Goal: Task Accomplishment & Management: Manage account settings

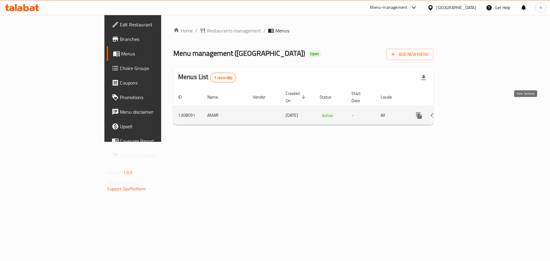
click at [466, 112] on icon "enhanced table" at bounding box center [462, 115] width 7 height 7
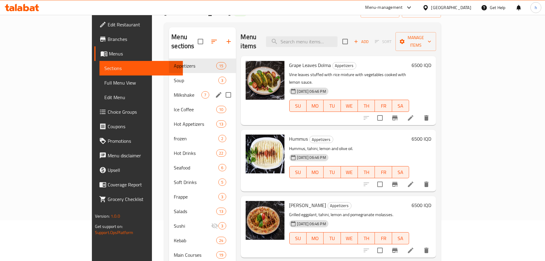
scroll to position [30, 0]
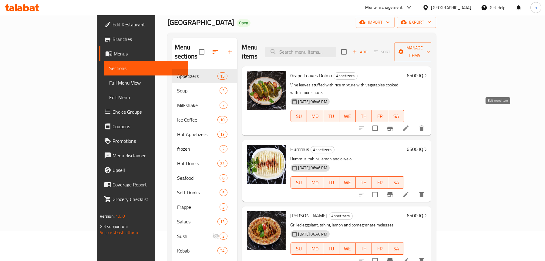
click at [410, 125] on icon at bounding box center [405, 128] width 7 height 7
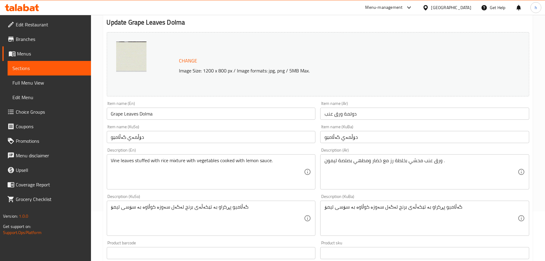
scroll to position [61, 0]
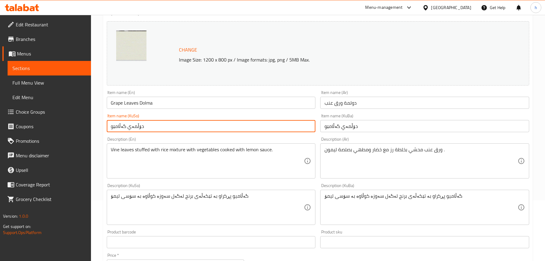
click at [128, 128] on input "دۆڵمەي گەڵامێو" at bounding box center [211, 126] width 209 height 12
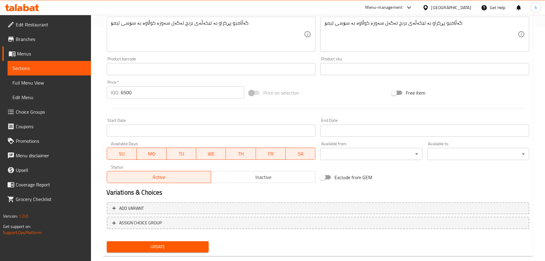
scroll to position [246, 0]
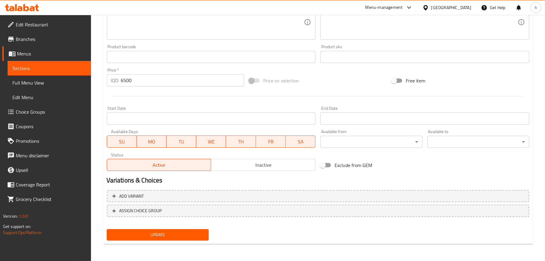
type input "دۆڵمەی گەڵامێو"
click at [137, 237] on span "Update" at bounding box center [158, 235] width 92 height 8
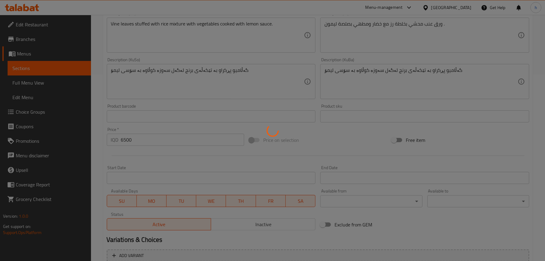
scroll to position [125, 0]
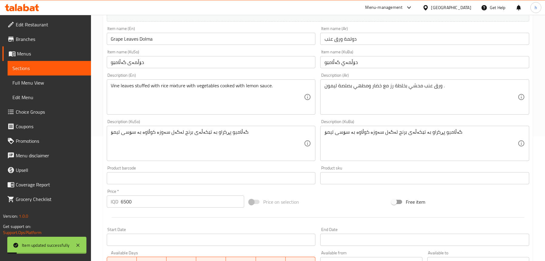
click at [48, 81] on span "Full Menu View" at bounding box center [49, 82] width 74 height 7
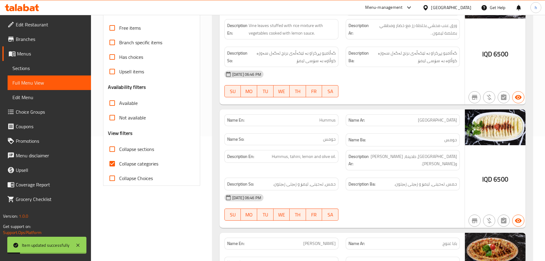
scroll to position [34, 0]
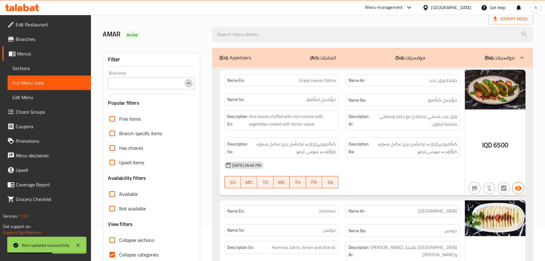
click at [187, 86] on icon "Open" at bounding box center [188, 83] width 7 height 7
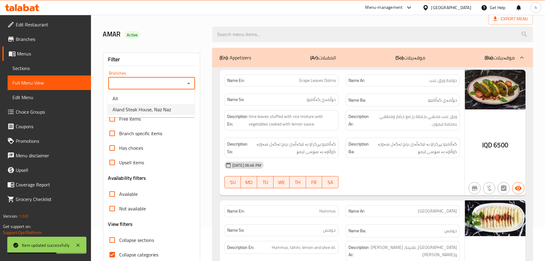
click at [169, 108] on span "Aland Steak House, Naz Naz" at bounding box center [142, 109] width 59 height 7
type input "Aland Steak House, Naz Naz"
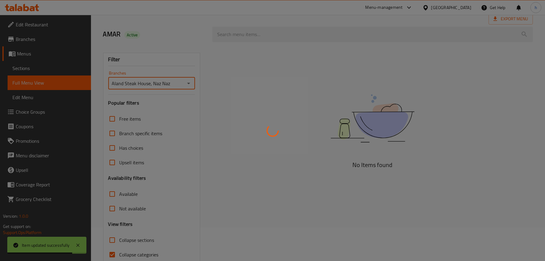
click at [254, 33] on div at bounding box center [272, 130] width 545 height 261
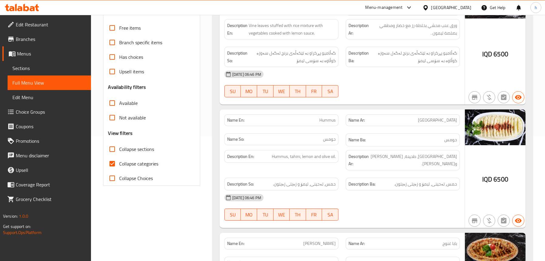
scroll to position [64, 0]
